Goal: Task Accomplishment & Management: Manage account settings

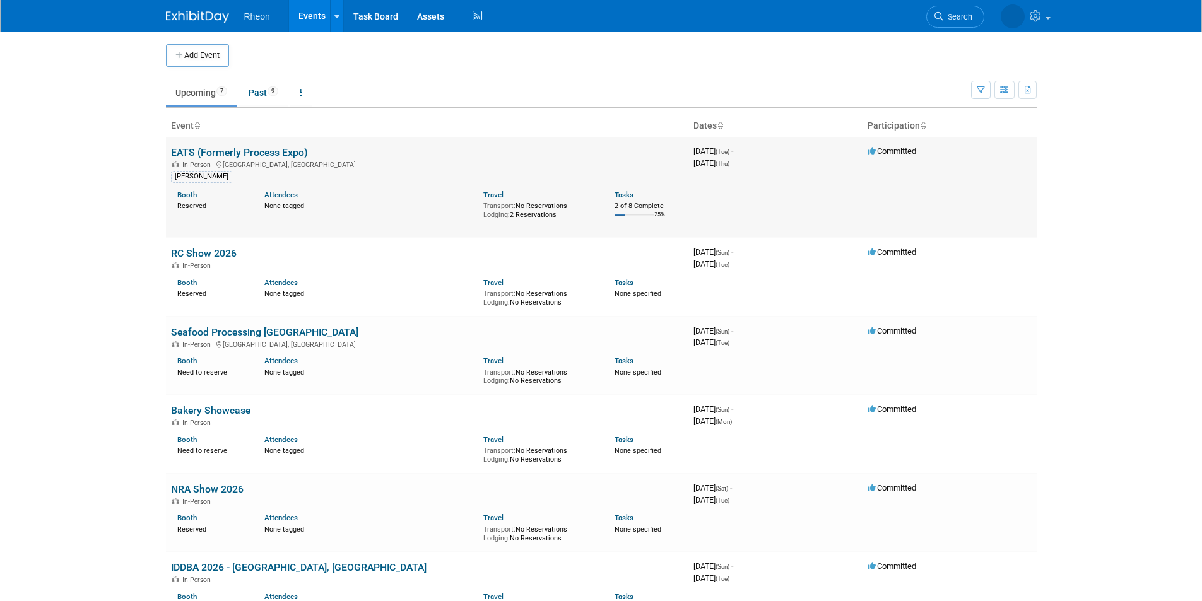
click at [257, 151] on link "EATS (Formerly Process Expo)" at bounding box center [239, 152] width 137 height 12
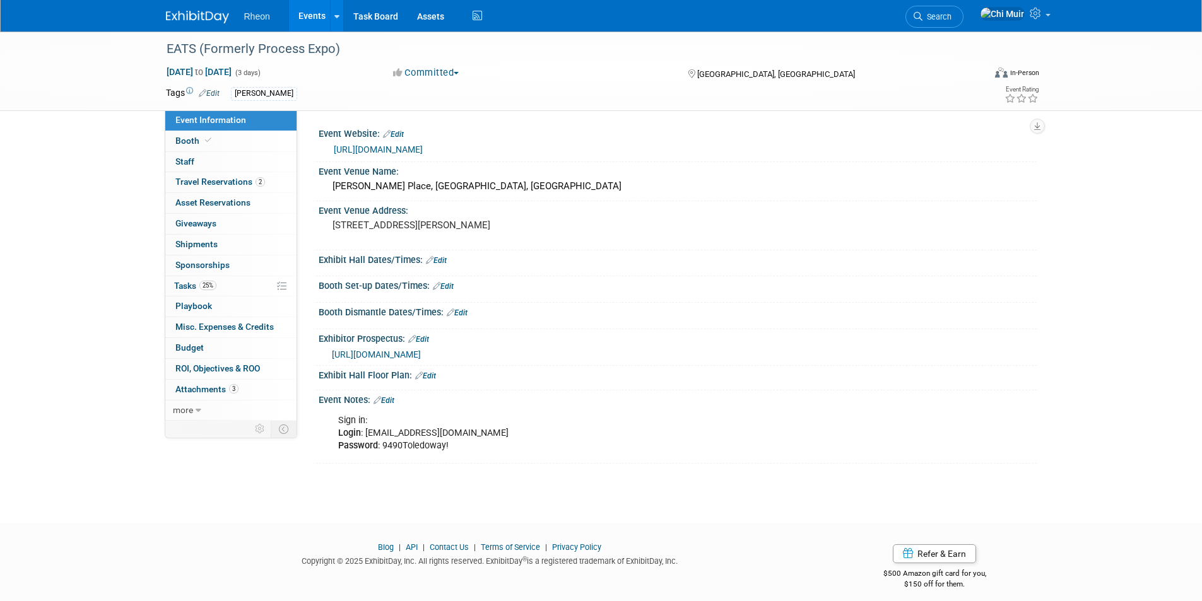
click at [459, 73] on span "button" at bounding box center [456, 73] width 5 height 3
click at [447, 126] on link "Not Going" at bounding box center [439, 129] width 100 height 18
click at [314, 15] on link "Events" at bounding box center [312, 16] width 46 height 32
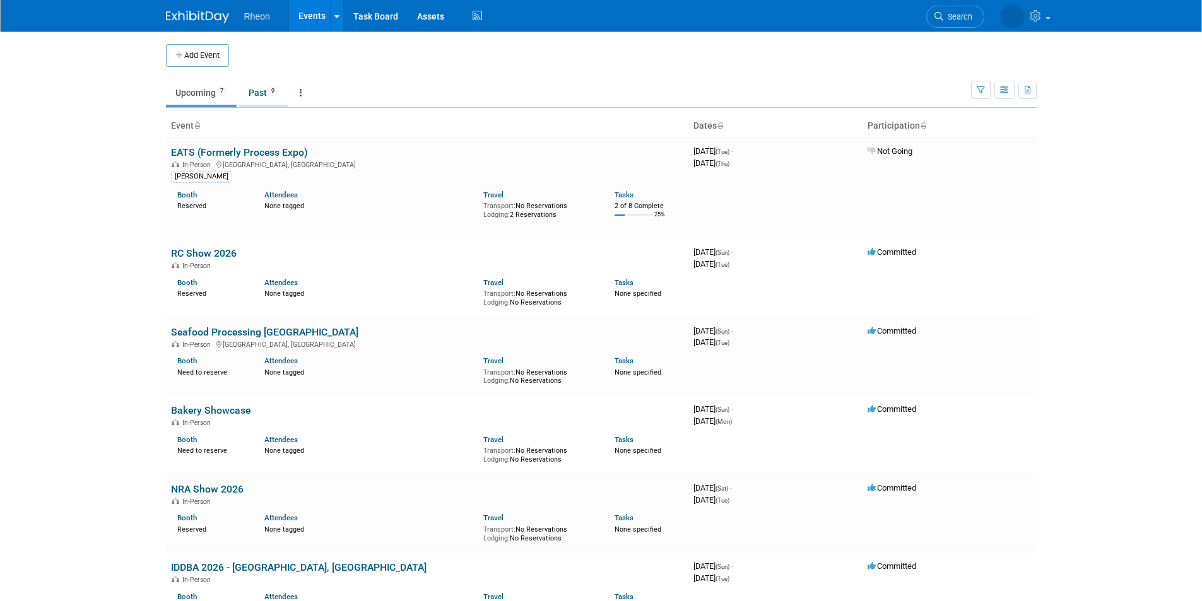
click at [261, 97] on link "Past 9" at bounding box center [263, 93] width 49 height 24
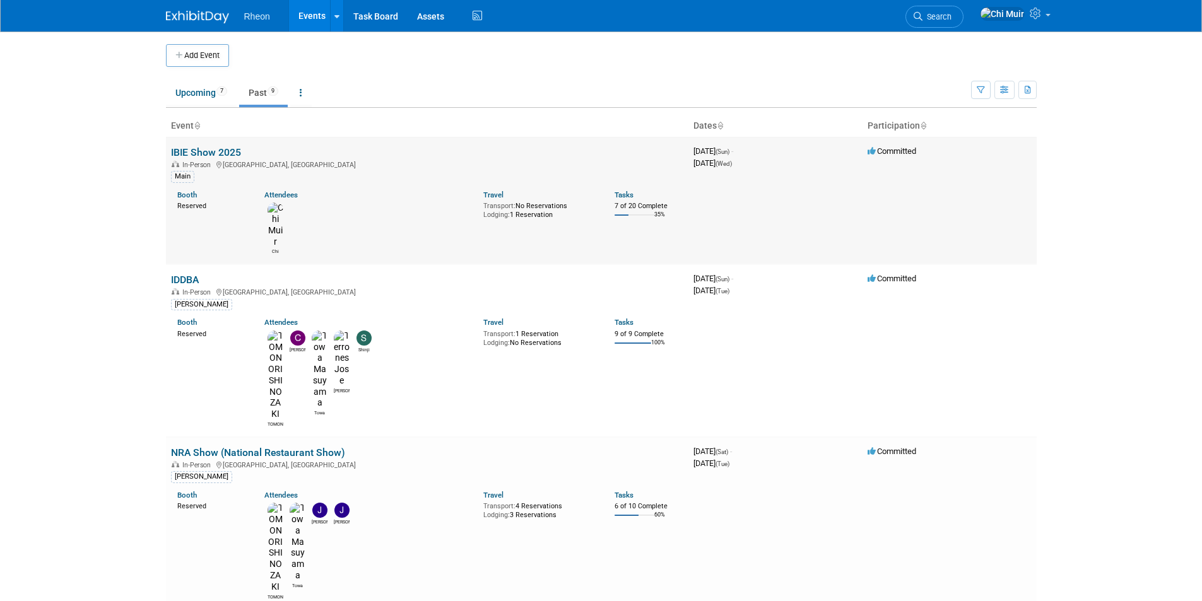
click at [214, 150] on link "IBIE Show 2025" at bounding box center [206, 152] width 70 height 12
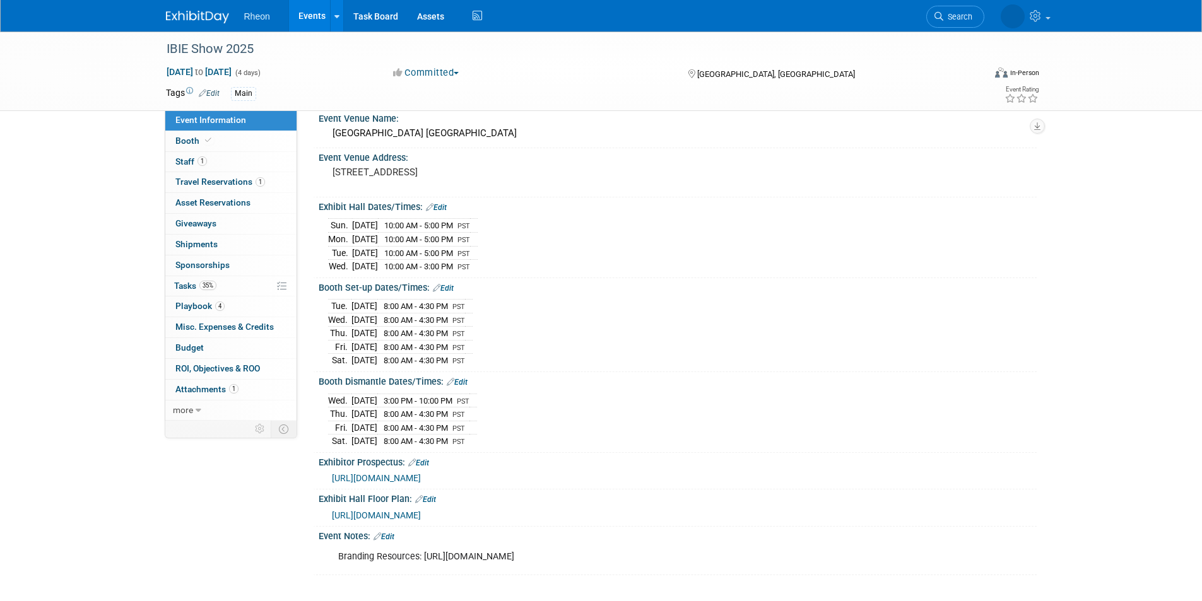
scroll to position [158, 0]
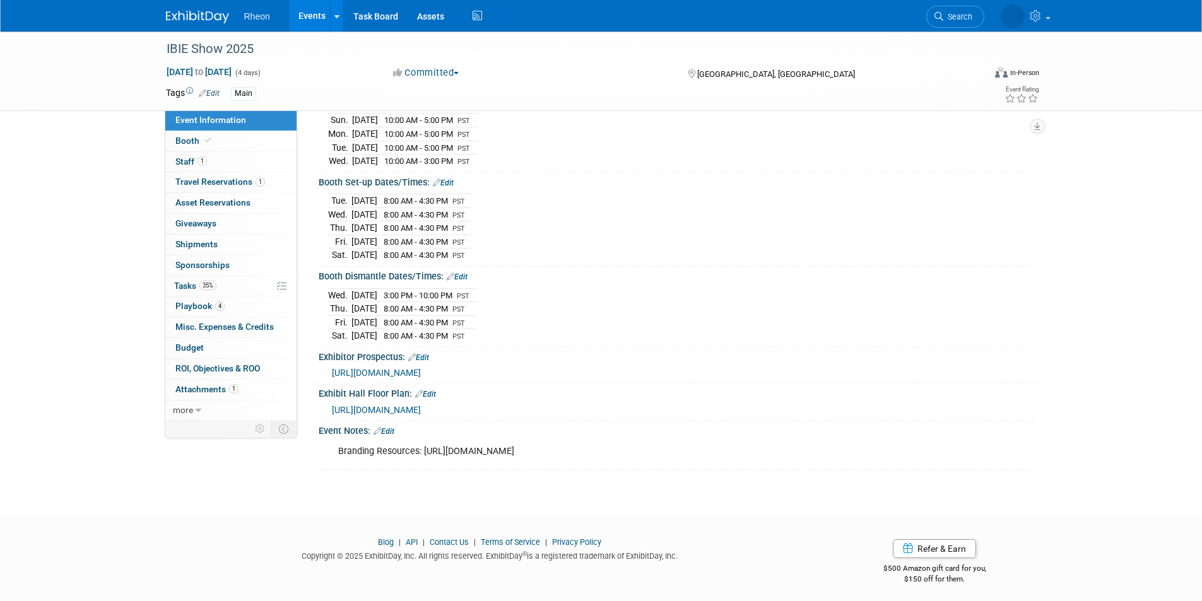
click at [421, 370] on span "[URL][DOMAIN_NAME]" at bounding box center [376, 373] width 89 height 10
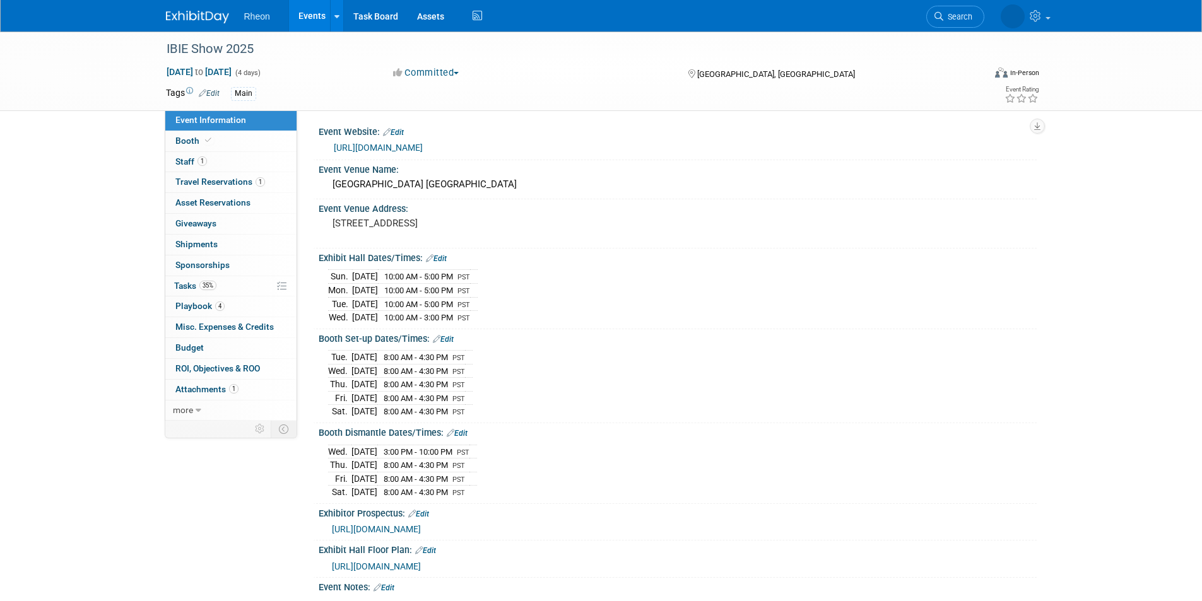
scroll to position [0, 0]
click at [419, 148] on link "[URL][DOMAIN_NAME]" at bounding box center [378, 150] width 89 height 10
